Goal: Task Accomplishment & Management: Manage account settings

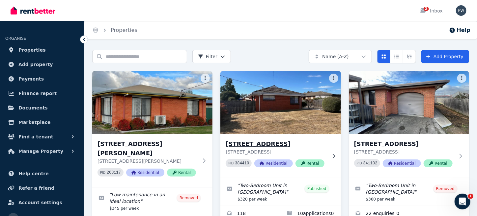
click at [269, 110] on img at bounding box center [280, 102] width 126 height 67
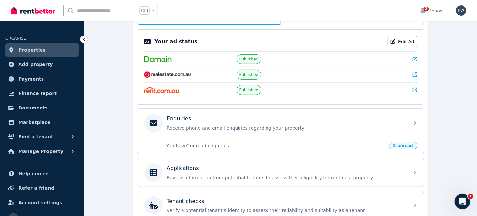
scroll to position [145, 0]
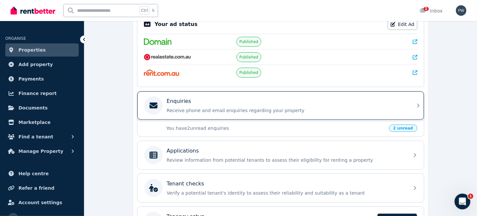
click at [182, 101] on p "Enquiries" at bounding box center [179, 101] width 24 height 8
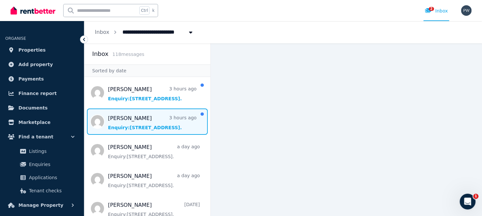
click at [145, 128] on span "Message list" at bounding box center [147, 122] width 126 height 26
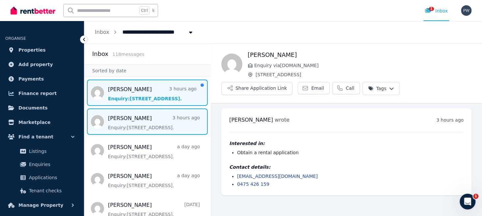
click at [121, 98] on span "Message list" at bounding box center [147, 93] width 126 height 26
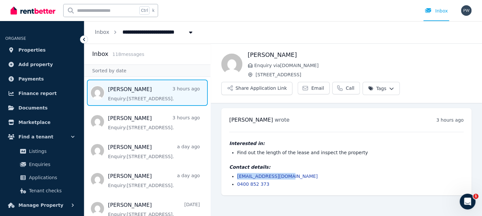
drag, startPoint x: 236, startPoint y: 176, endPoint x: 302, endPoint y: 176, distance: 65.5
click at [302, 176] on ul "megomwayne@gmail.com 0400 852 373" at bounding box center [346, 180] width 234 height 14
copy link "megomwayne@gmail.com"
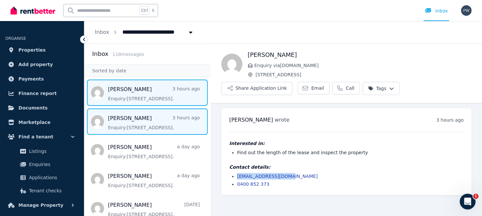
click at [126, 122] on span "Message list" at bounding box center [147, 122] width 126 height 26
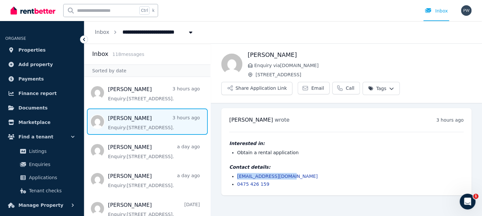
drag, startPoint x: 287, startPoint y: 175, endPoint x: 233, endPoint y: 177, distance: 53.4
click at [237, 177] on li "elladejonge@gmail.com" at bounding box center [350, 176] width 227 height 7
copy link "elladejonge@gmail.com"
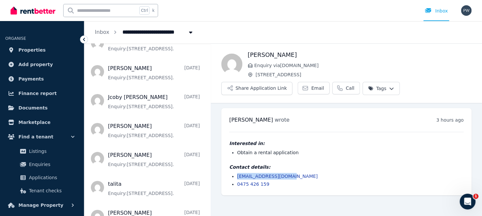
scroll to position [1324, 0]
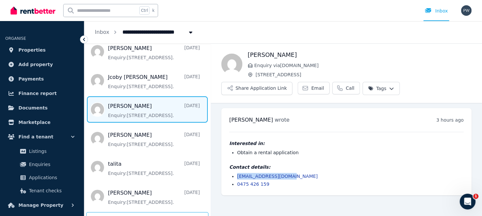
click at [113, 107] on span "Message list" at bounding box center [147, 109] width 126 height 26
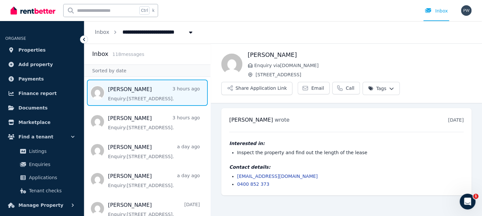
click at [120, 95] on span "Message list" at bounding box center [147, 93] width 126 height 26
click at [83, 38] on icon at bounding box center [84, 39] width 7 height 7
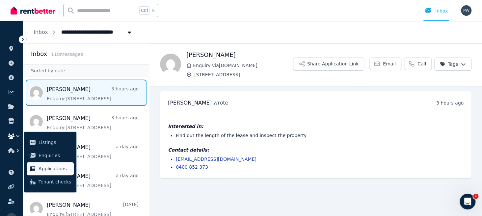
click at [47, 171] on span "Applications" at bounding box center [55, 169] width 33 height 8
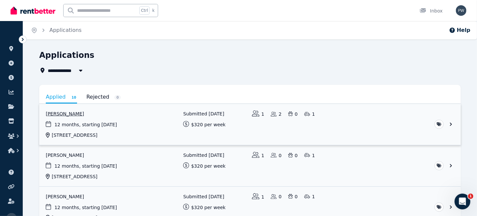
click at [90, 127] on link "View application: Bonnie Nelson" at bounding box center [249, 124] width 421 height 41
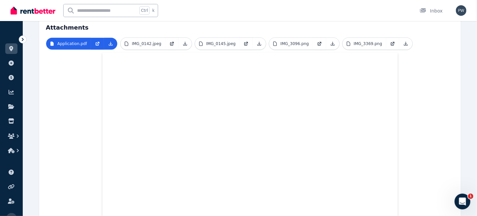
scroll to position [192, 0]
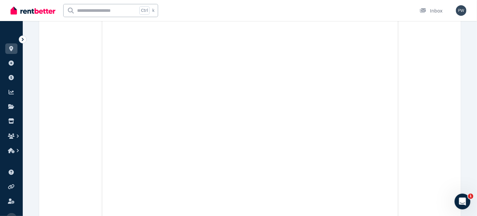
click at [20, 39] on icon at bounding box center [22, 39] width 7 height 7
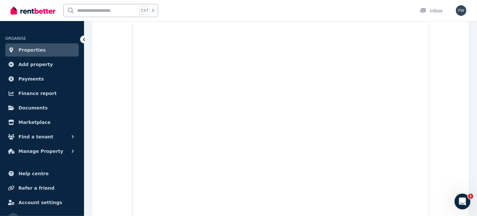
click at [83, 37] on icon at bounding box center [84, 39] width 7 height 7
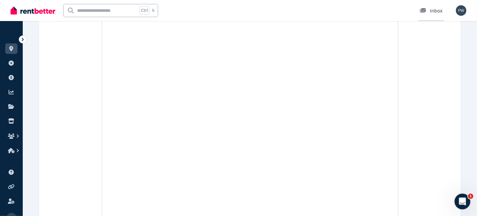
click at [433, 11] on div "Inbox" at bounding box center [430, 11] width 23 height 7
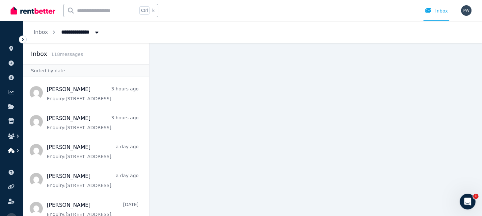
click at [15, 152] on icon "button" at bounding box center [17, 151] width 7 height 7
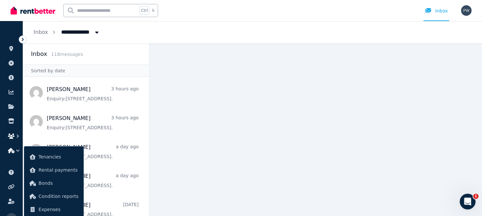
click at [17, 135] on icon "button" at bounding box center [17, 136] width 7 height 7
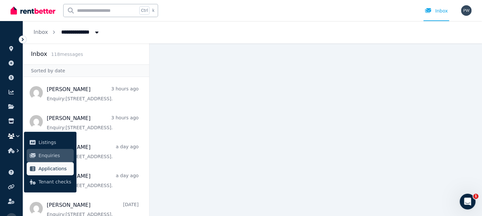
click at [46, 168] on span "Applications" at bounding box center [55, 169] width 33 height 8
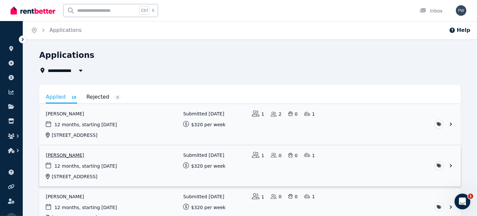
click at [72, 167] on link "View application: Mia Gillies" at bounding box center [249, 166] width 421 height 41
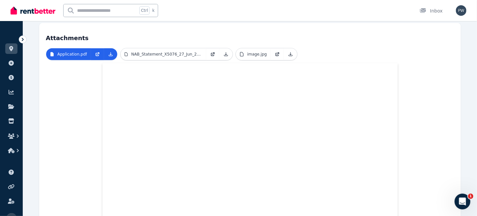
scroll to position [171, 0]
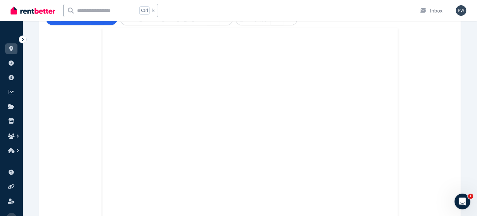
click at [22, 39] on icon at bounding box center [22, 39] width 7 height 7
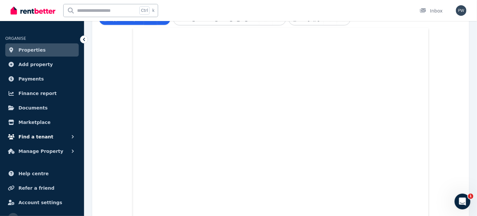
click at [23, 136] on span "Find a tenant" at bounding box center [35, 137] width 35 height 8
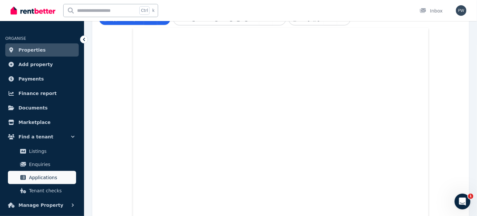
click at [40, 177] on span "Applications" at bounding box center [51, 178] width 44 height 8
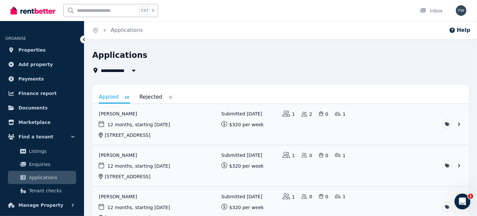
click at [84, 39] on icon at bounding box center [84, 39] width 7 height 7
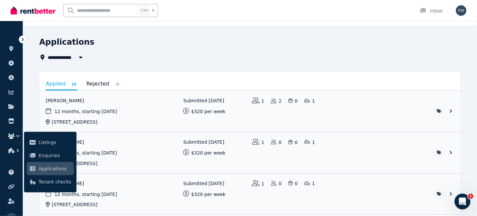
scroll to position [48, 0]
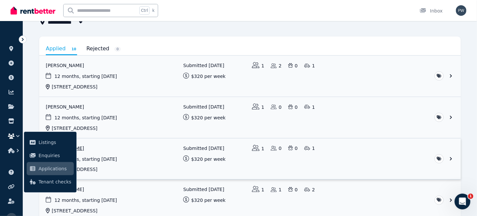
click at [129, 160] on link "View application: Murray Barrett" at bounding box center [249, 159] width 421 height 41
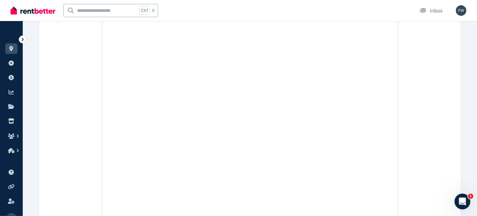
scroll to position [222, 0]
click at [18, 135] on icon "button" at bounding box center [17, 136] width 7 height 7
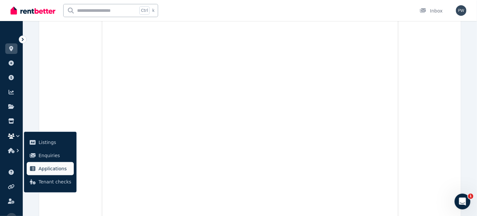
click at [44, 168] on span "Applications" at bounding box center [55, 169] width 33 height 8
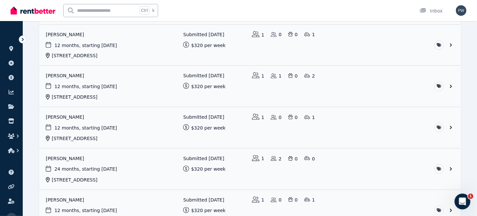
scroll to position [167, 0]
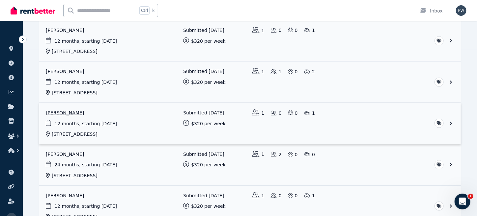
click at [82, 125] on link "View application: Bundu Henry Chukwuedo" at bounding box center [249, 123] width 421 height 41
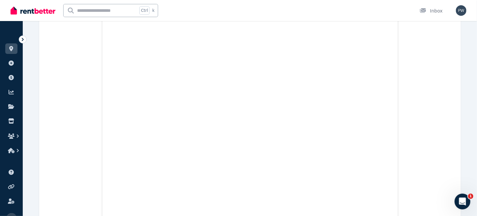
scroll to position [2930, 0]
click at [21, 40] on icon at bounding box center [22, 39] width 7 height 7
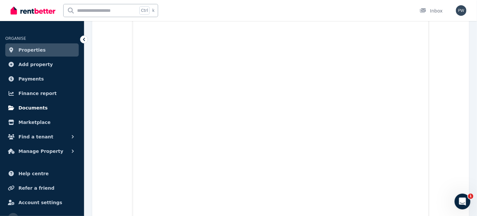
click at [28, 108] on span "Documents" at bounding box center [32, 108] width 29 height 8
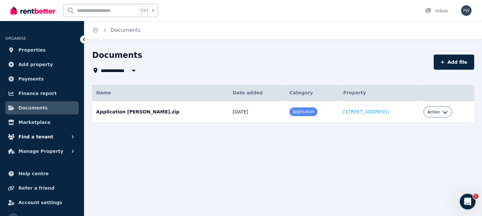
click at [24, 135] on span "Find a tenant" at bounding box center [35, 137] width 35 height 8
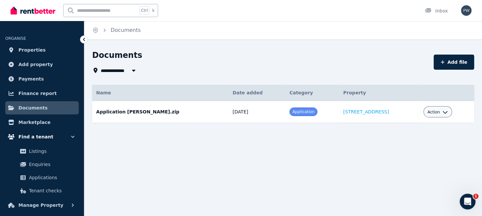
click at [73, 137] on icon "button" at bounding box center [72, 137] width 3 height 2
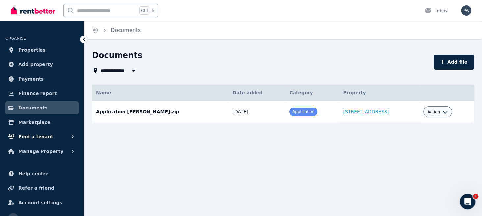
click at [37, 138] on span "Find a tenant" at bounding box center [35, 137] width 35 height 8
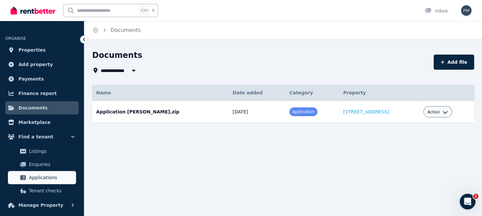
click at [41, 177] on span "Applications" at bounding box center [51, 178] width 44 height 8
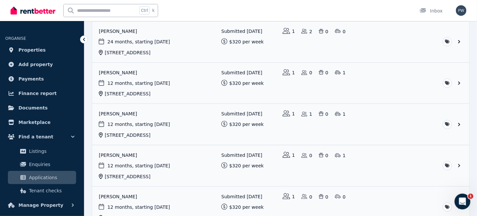
scroll to position [334, 0]
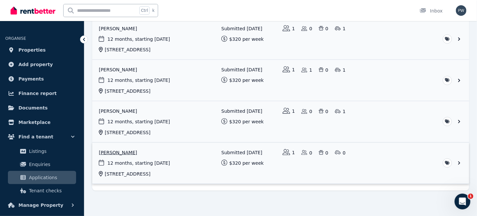
click at [117, 152] on link "View application: Sumitra Silpakar" at bounding box center [280, 163] width 377 height 41
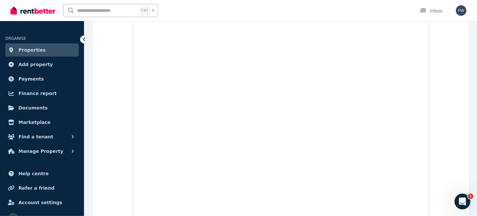
scroll to position [428, 0]
click at [85, 38] on icon at bounding box center [84, 39] width 7 height 7
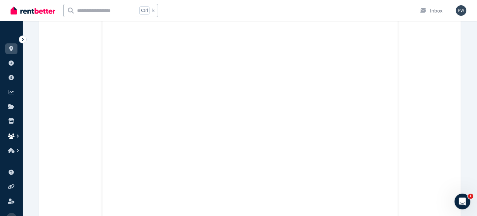
click at [10, 135] on icon "button" at bounding box center [11, 136] width 7 height 5
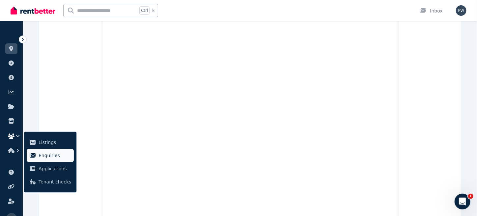
click at [39, 156] on span "Enquiries" at bounding box center [55, 156] width 33 height 8
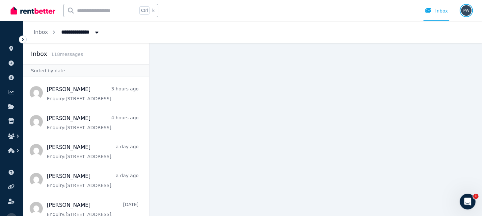
click at [468, 10] on img "button" at bounding box center [466, 10] width 11 height 11
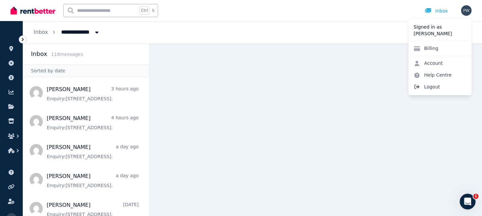
click at [426, 86] on span "Logout" at bounding box center [439, 87] width 63 height 12
